Goal: Navigation & Orientation: Find specific page/section

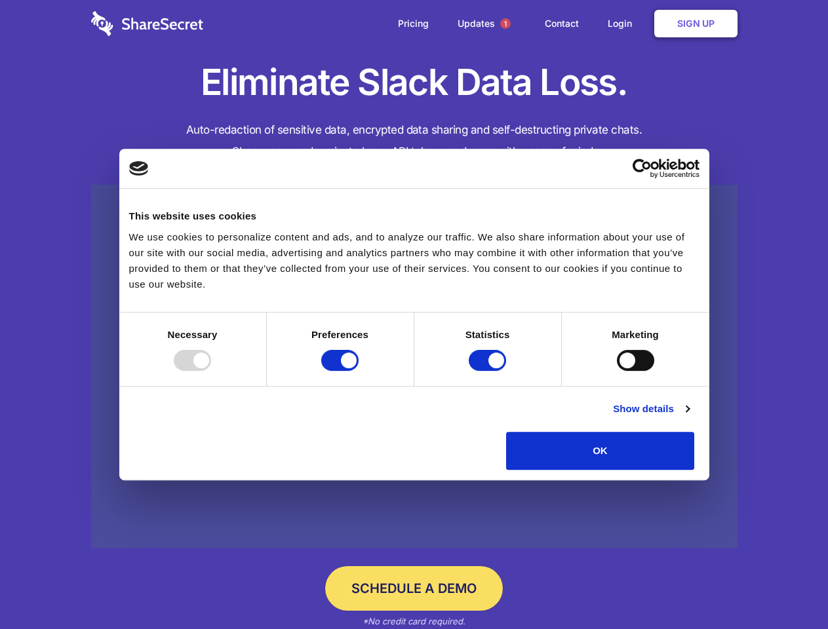
click at [211, 371] on div at bounding box center [192, 360] width 37 height 21
click at [358, 371] on input "Preferences" at bounding box center [339, 360] width 37 height 21
checkbox input "false"
click at [489, 371] on input "Statistics" at bounding box center [487, 360] width 37 height 21
checkbox input "false"
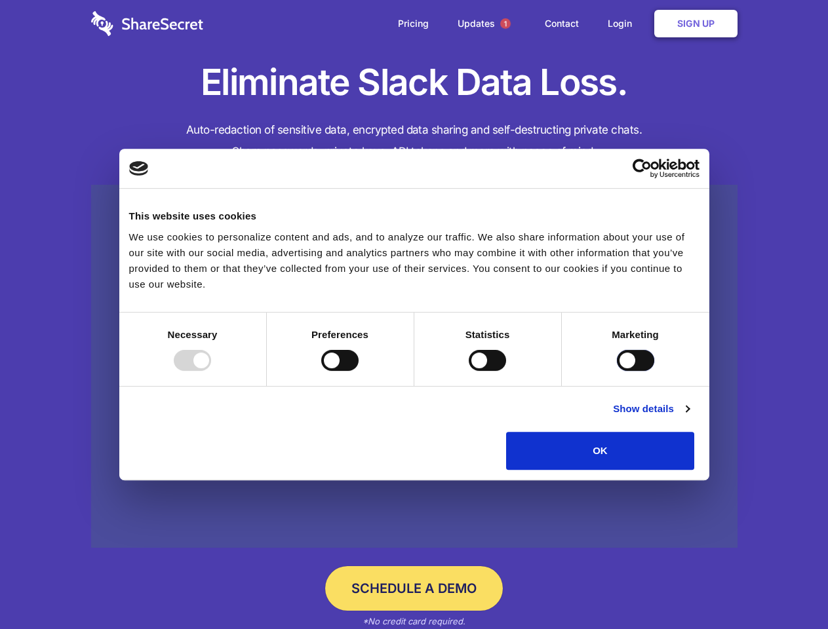
click at [617, 371] on input "Marketing" at bounding box center [635, 360] width 37 height 21
checkbox input "true"
click at [689, 417] on link "Show details" at bounding box center [651, 409] width 76 height 16
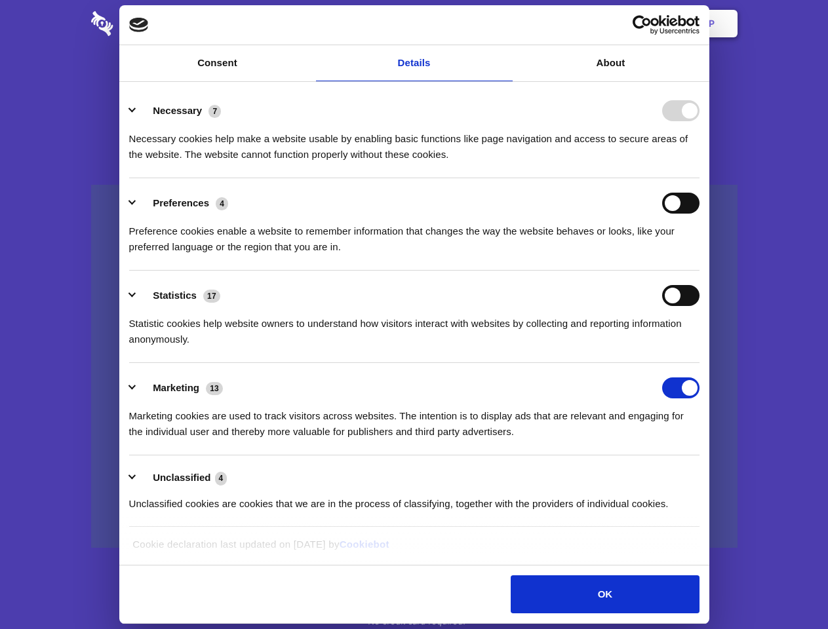
click at [699, 178] on li "Necessary 7 Necessary cookies help make a website usable by enabling basic func…" at bounding box center [414, 132] width 570 height 92
click at [505, 24] on span "1" at bounding box center [505, 23] width 10 height 10
